Goal: Navigation & Orientation: Go to known website

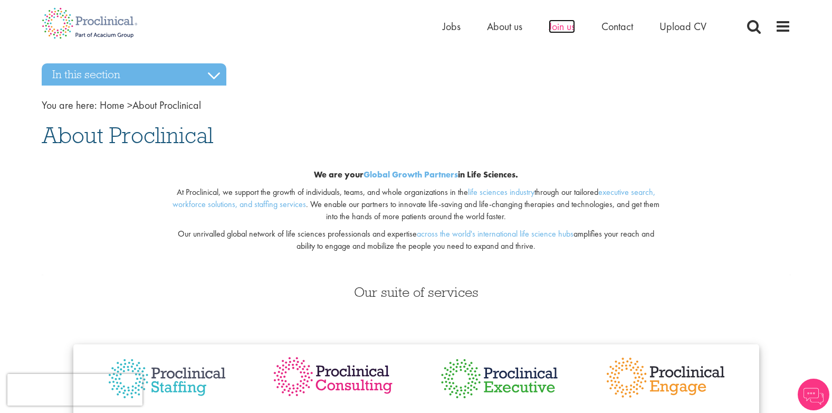
click at [570, 28] on span "Join us" at bounding box center [562, 27] width 26 height 14
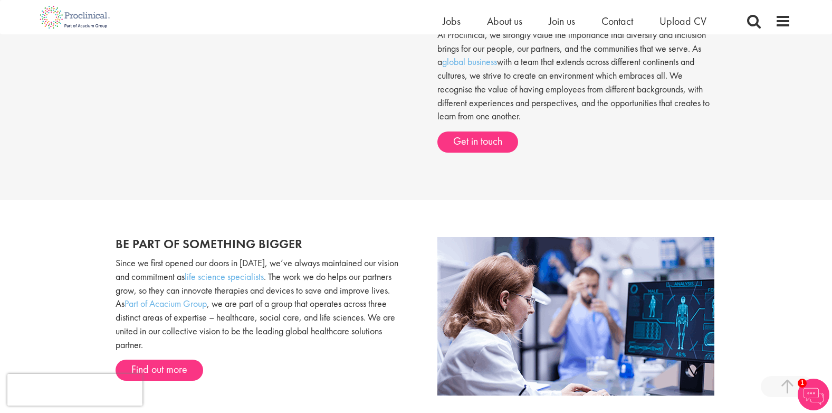
scroll to position [422, 0]
